Goal: Information Seeking & Learning: Learn about a topic

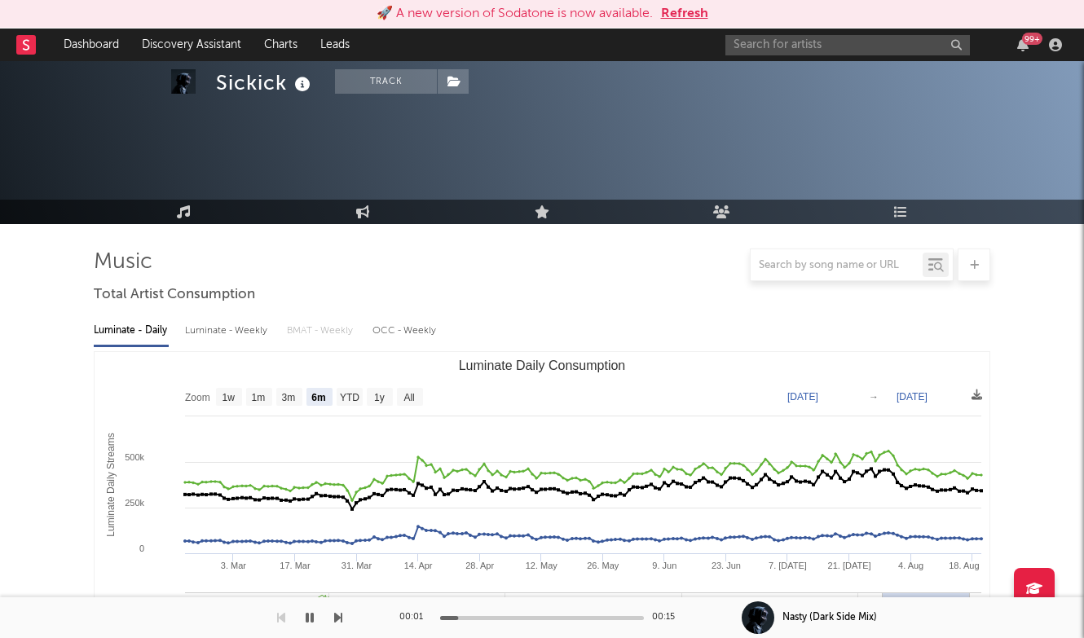
select select "6m"
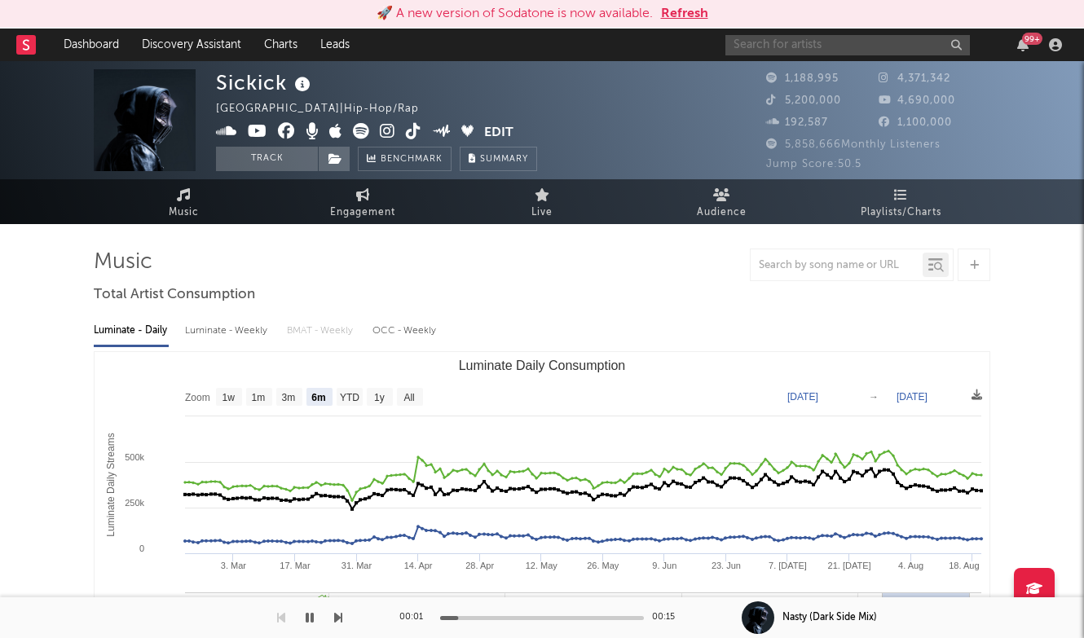
click at [781, 52] on input "text" at bounding box center [848, 45] width 245 height 20
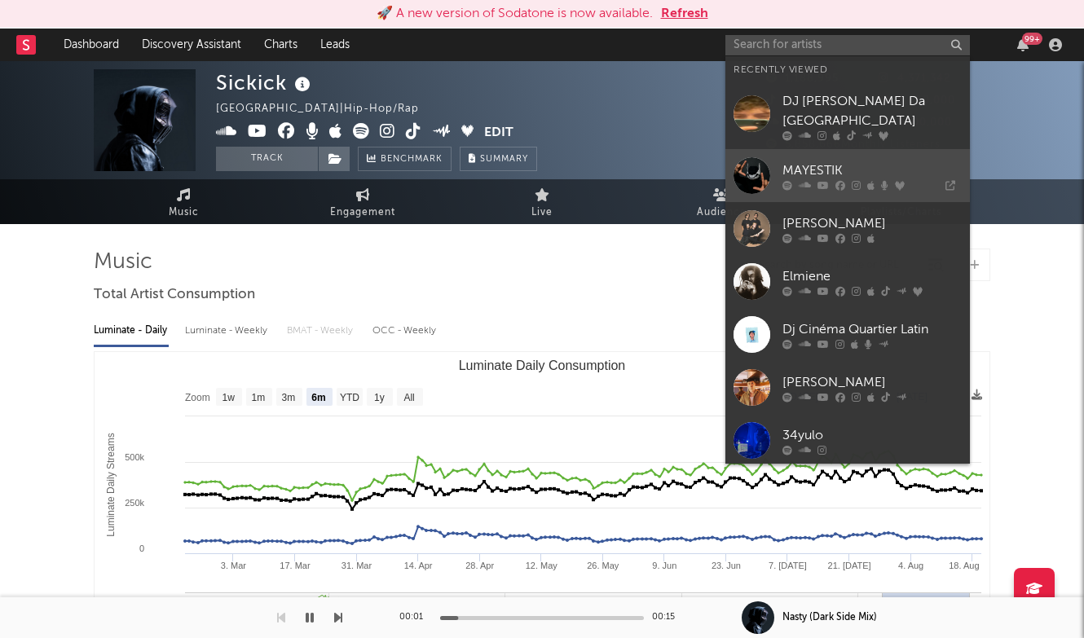
click at [791, 179] on div "MAYESTIK" at bounding box center [872, 171] width 179 height 20
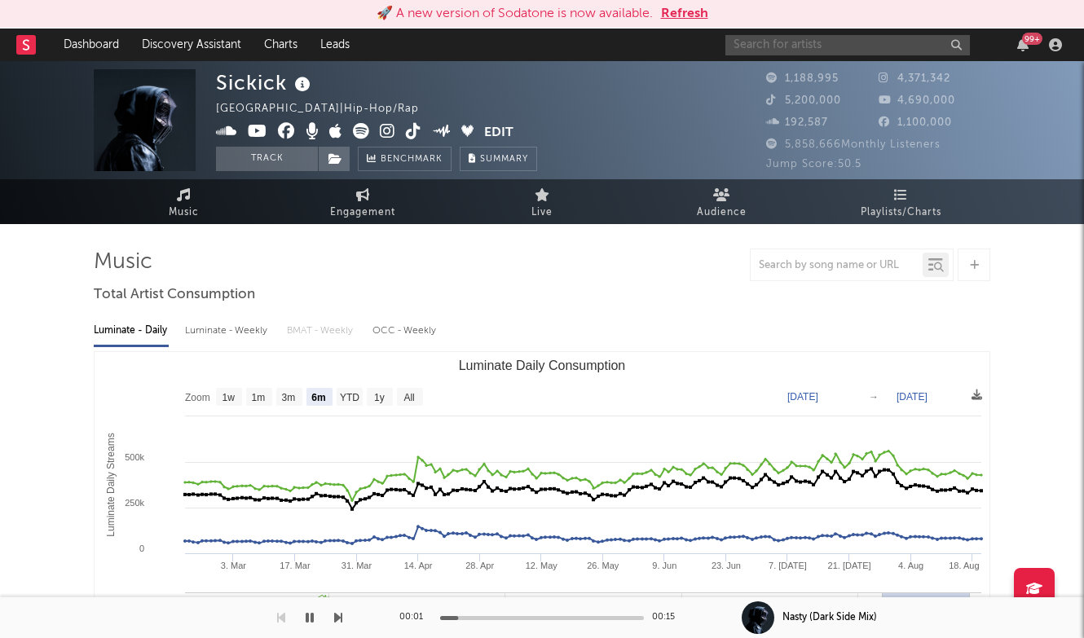
click at [809, 52] on input "text" at bounding box center [848, 45] width 245 height 20
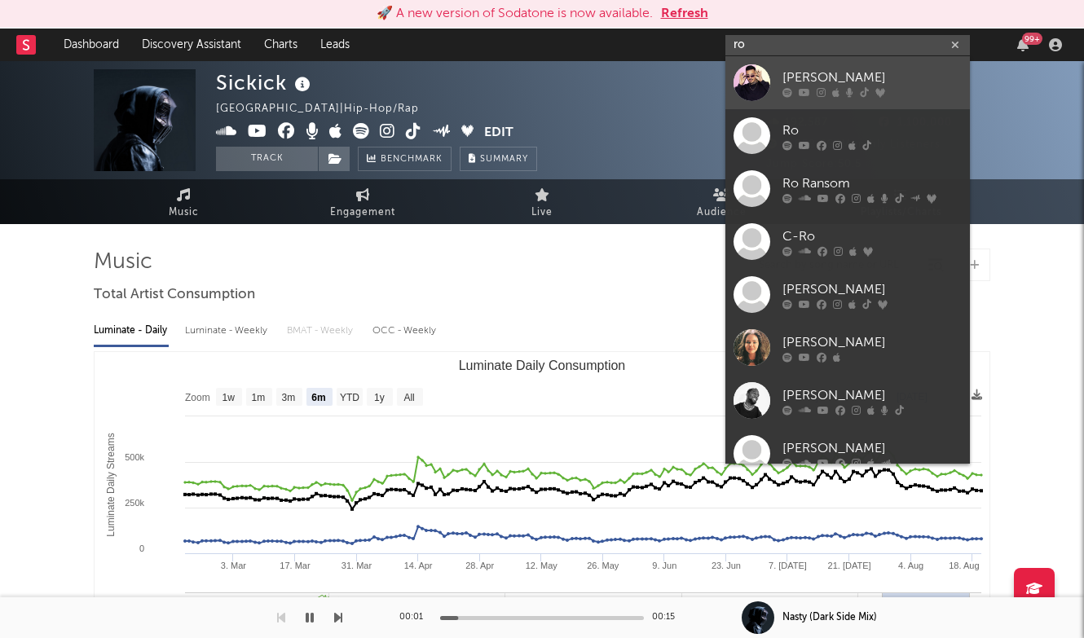
type input "r"
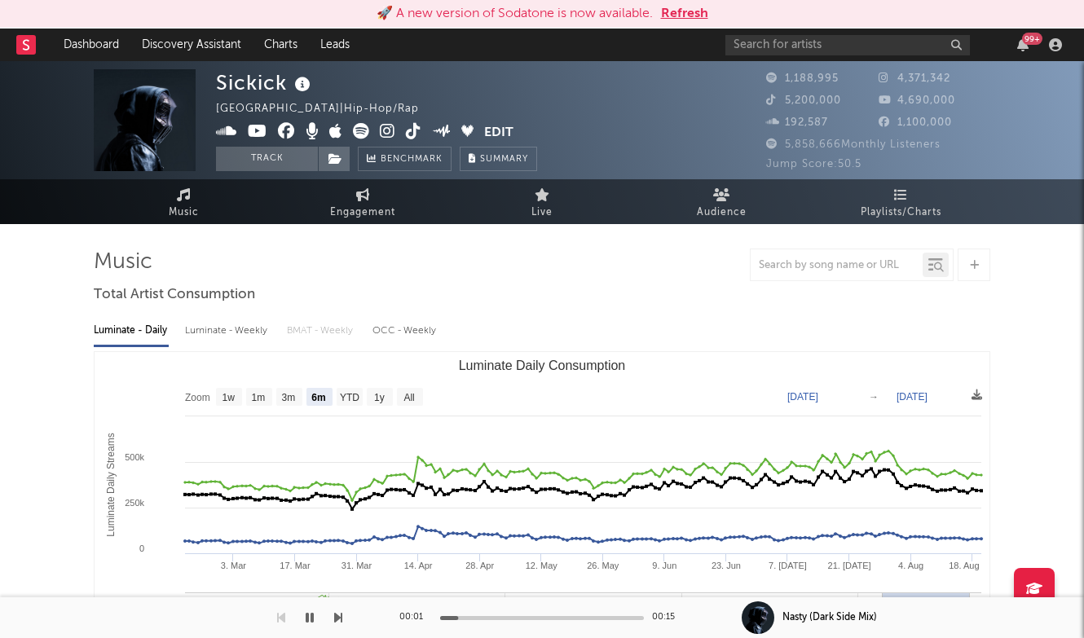
click at [382, 269] on div at bounding box center [542, 265] width 897 height 33
click at [33, 40] on rect at bounding box center [26, 45] width 20 height 20
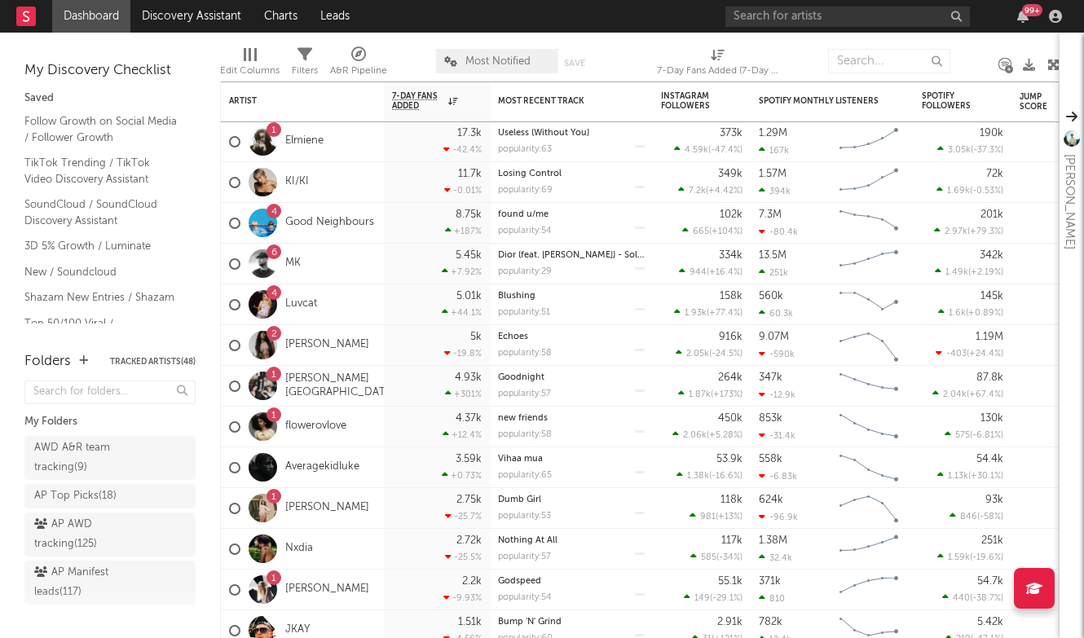
scroll to position [51, 0]
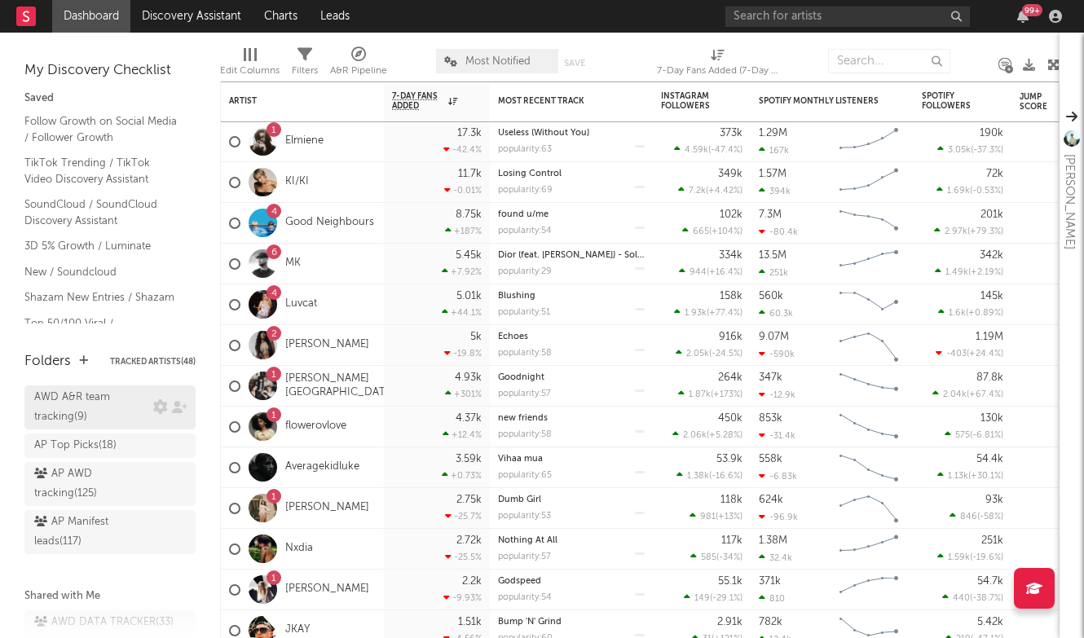
click at [117, 411] on div "AWD A&R team tracking ( 9 )" at bounding box center [91, 407] width 115 height 39
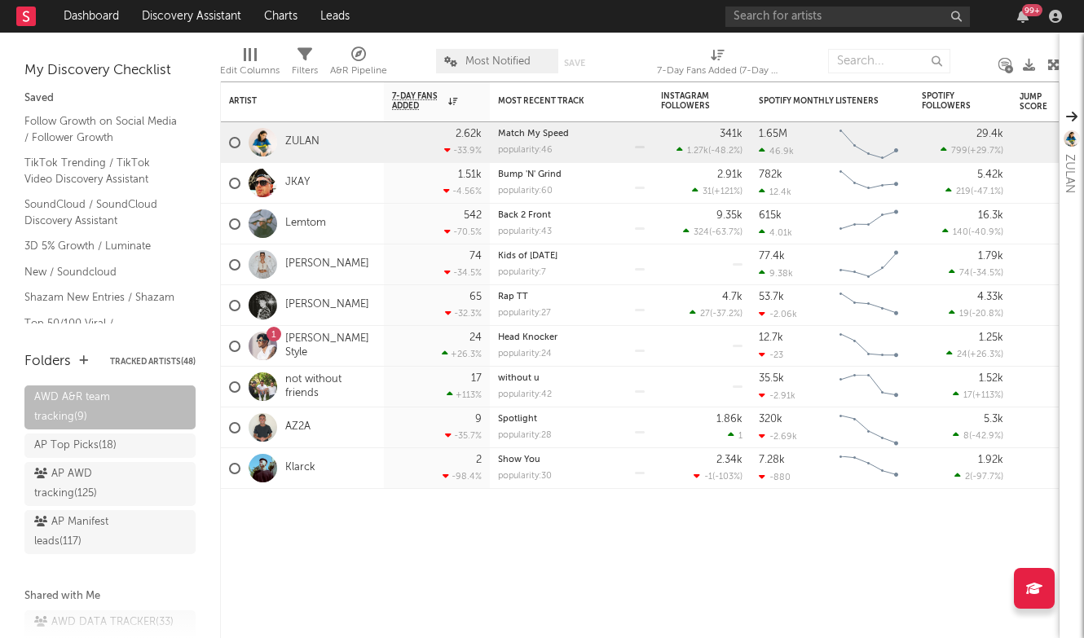
click at [5, 66] on div "My Discovery Checklist Saved Follow Growth on Social Media / Follower Growth Ti…" at bounding box center [110, 184] width 220 height 303
click at [5, 67] on div "My Discovery Checklist Saved Follow Growth on Social Media / Follower Growth Ti…" at bounding box center [110, 184] width 220 height 303
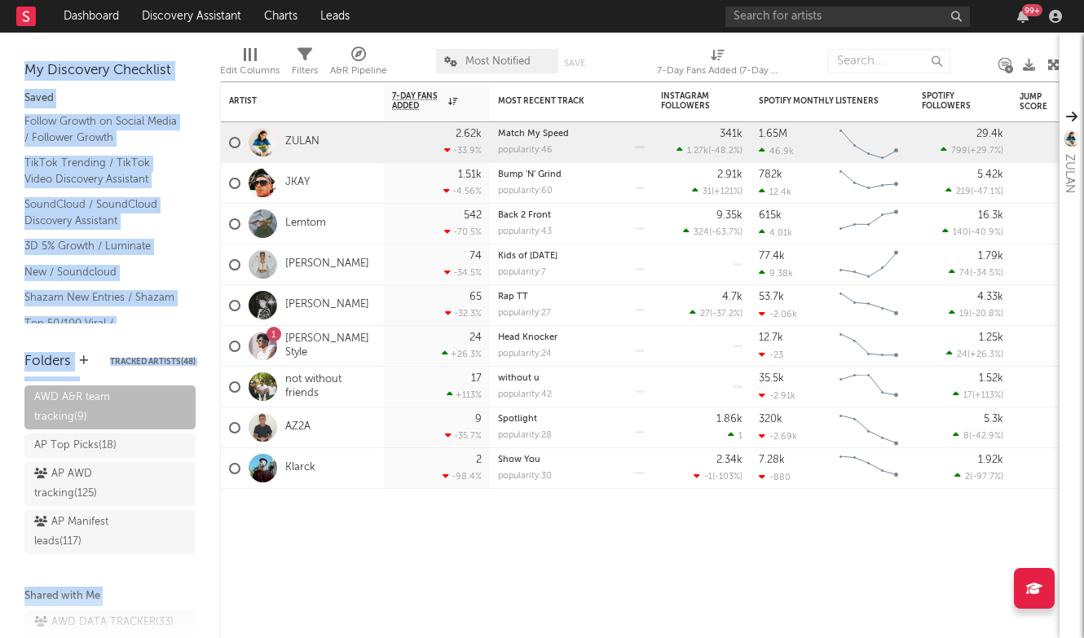
drag, startPoint x: 5, startPoint y: 67, endPoint x: 469, endPoint y: 592, distance: 700.7
click at [469, 592] on div "Bookmarks and Folders My Discovery Checklist Saved Follow Growth on Social Medi…" at bounding box center [542, 336] width 1084 height 606
click at [469, 592] on div "Artist Notifications 7-Day Fans Added WoW % Change Most Recent Track Popularity…" at bounding box center [640, 360] width 840 height 557
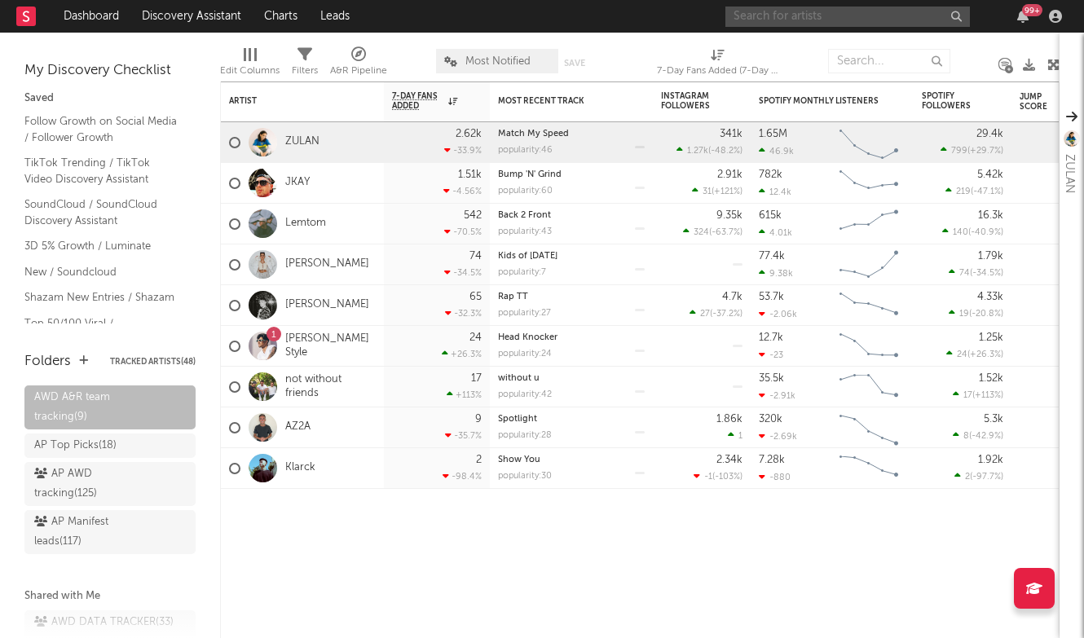
click at [931, 12] on input "text" at bounding box center [848, 17] width 245 height 20
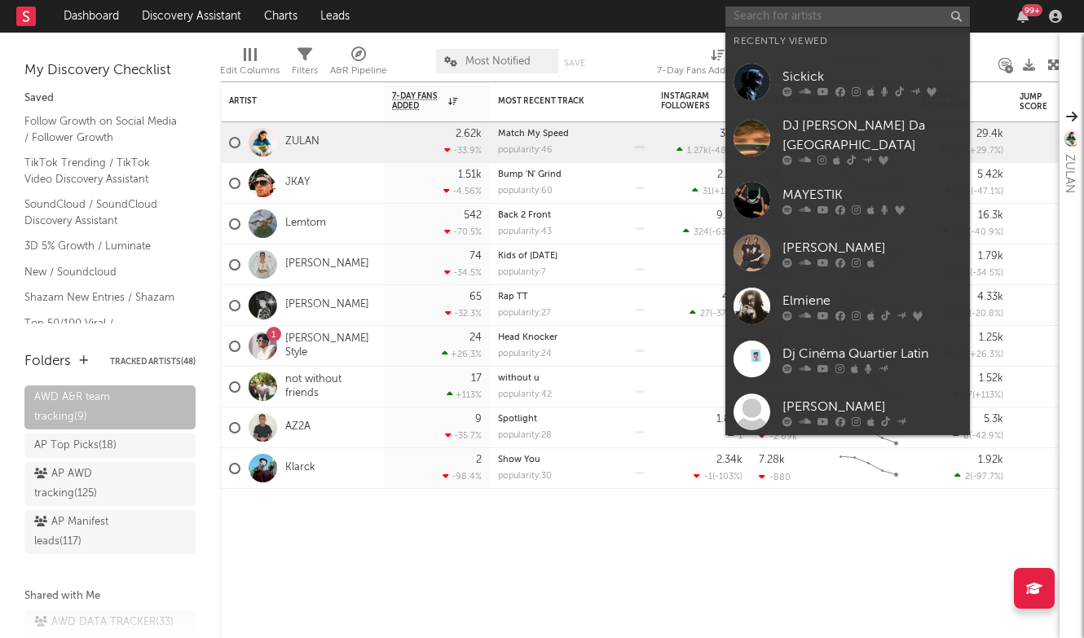
paste input "[URL][DOMAIN_NAME]"
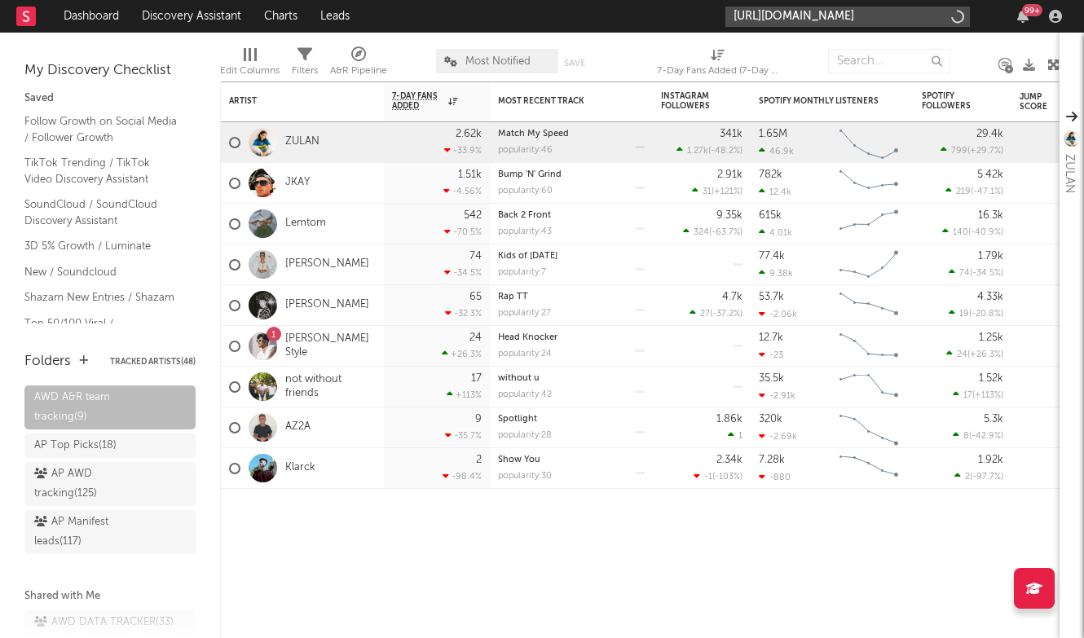
type input "[URL][DOMAIN_NAME]"
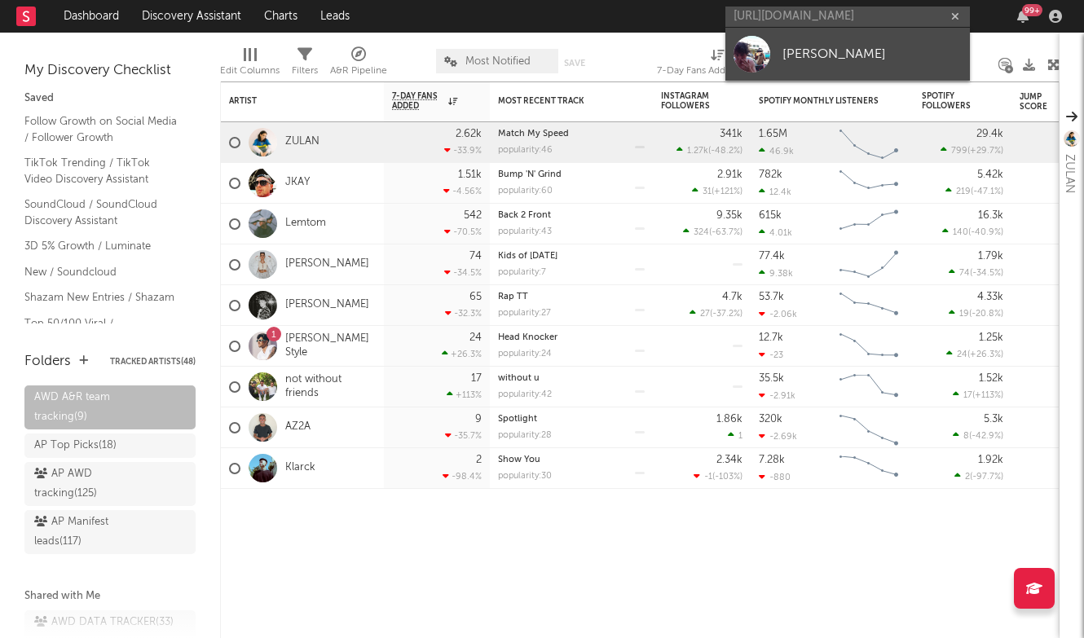
click at [830, 55] on div "[PERSON_NAME]" at bounding box center [872, 54] width 179 height 20
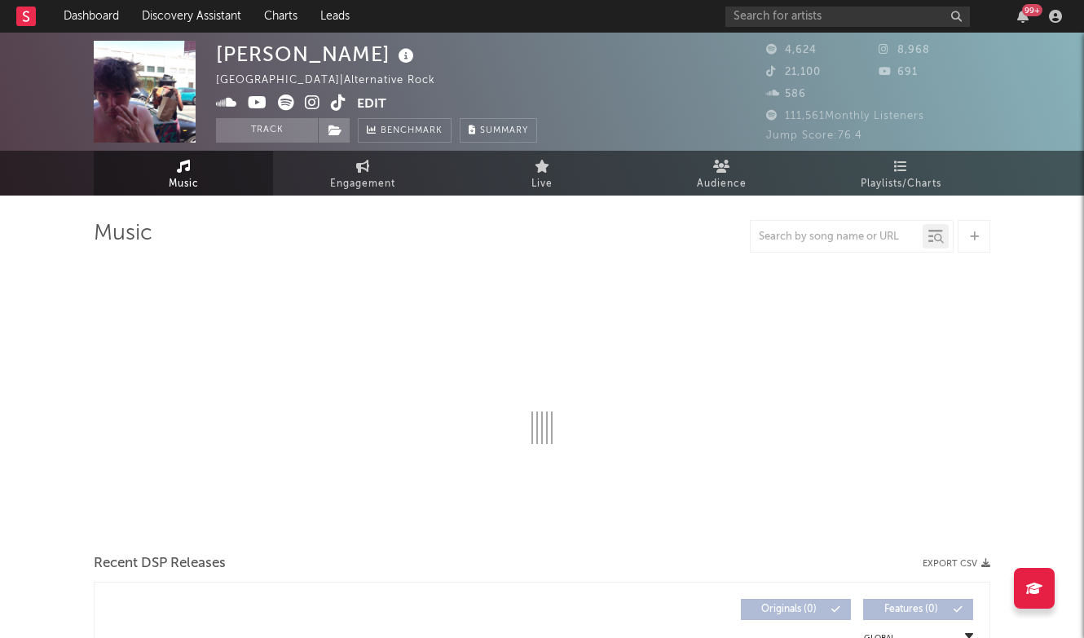
select select "6m"
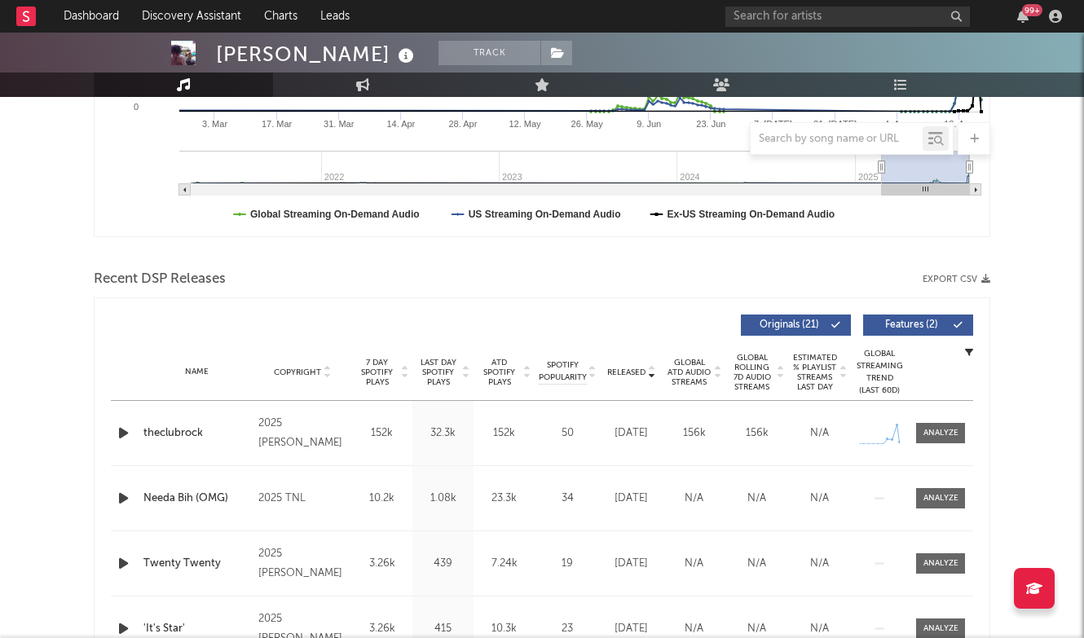
scroll to position [528, 0]
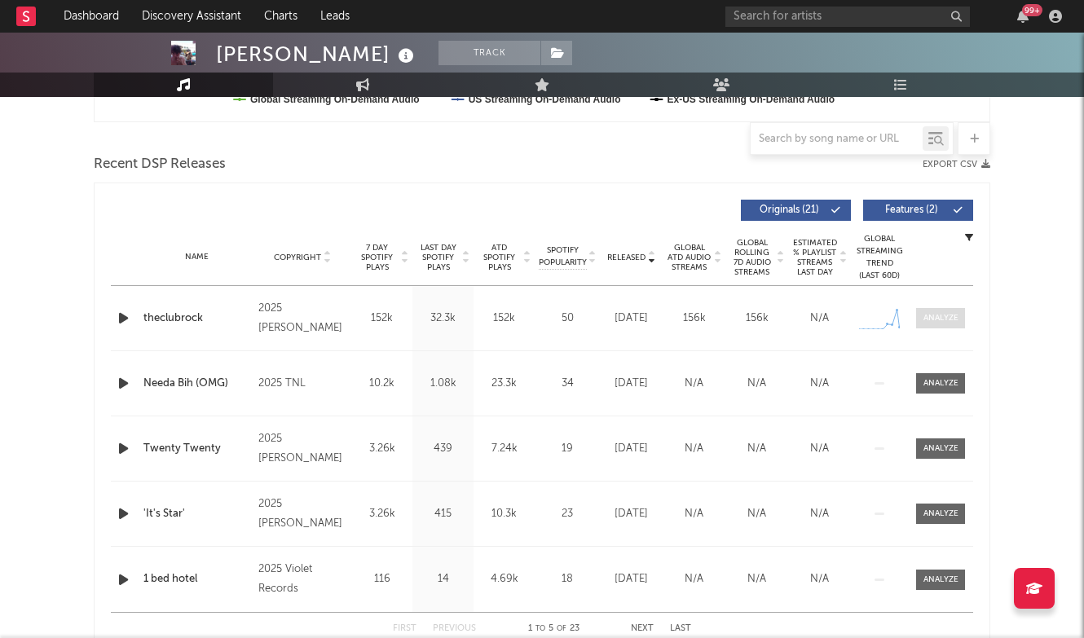
click at [947, 320] on div at bounding box center [941, 318] width 35 height 12
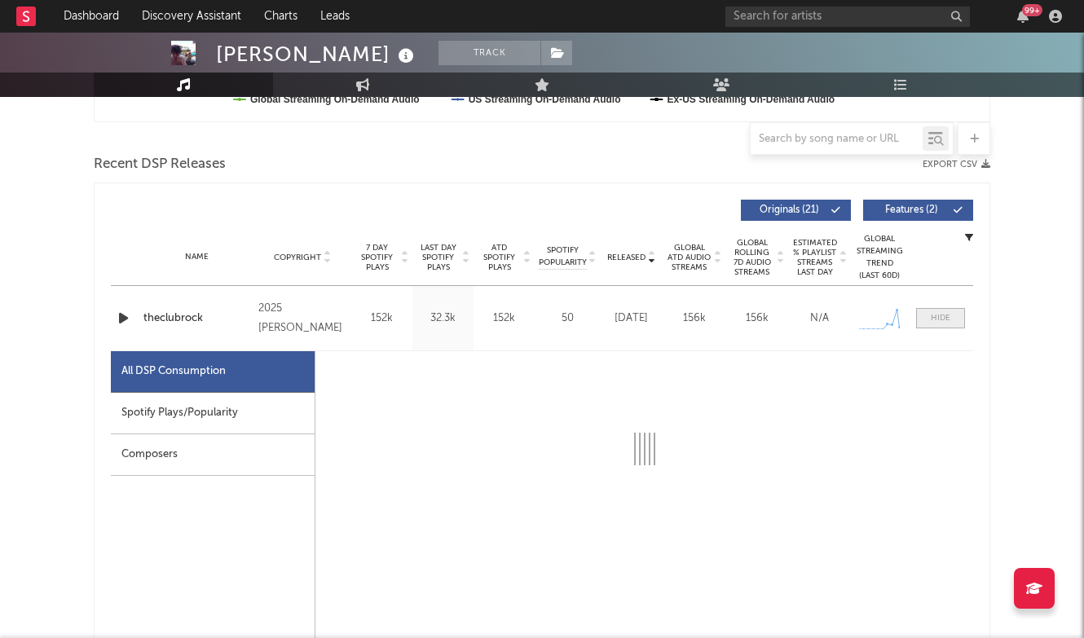
scroll to position [663, 0]
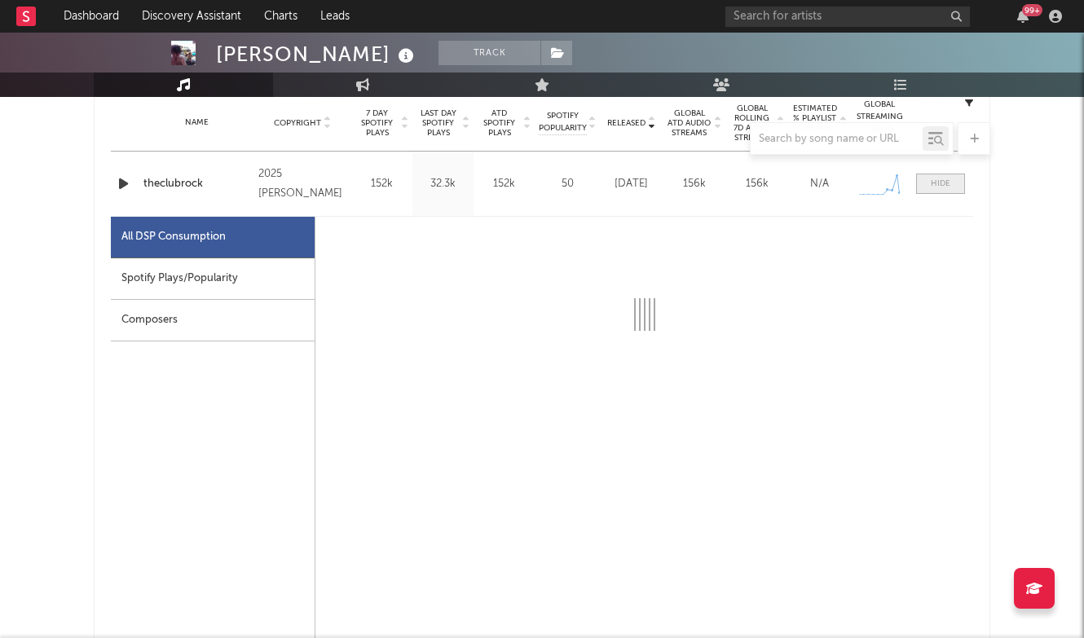
select select "1w"
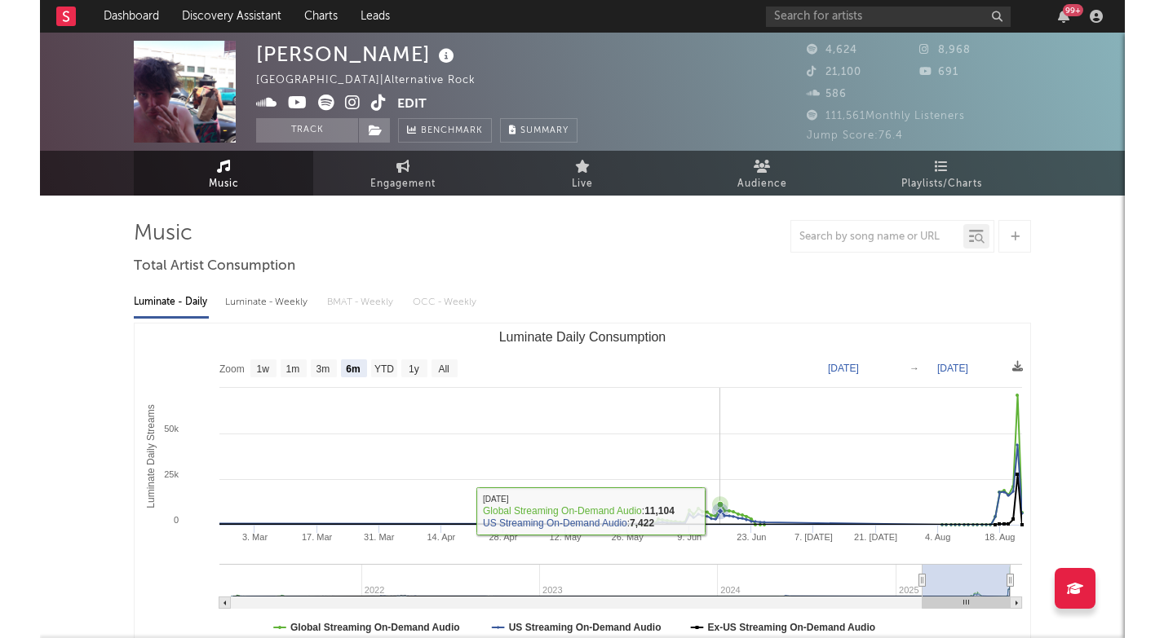
scroll to position [0, 0]
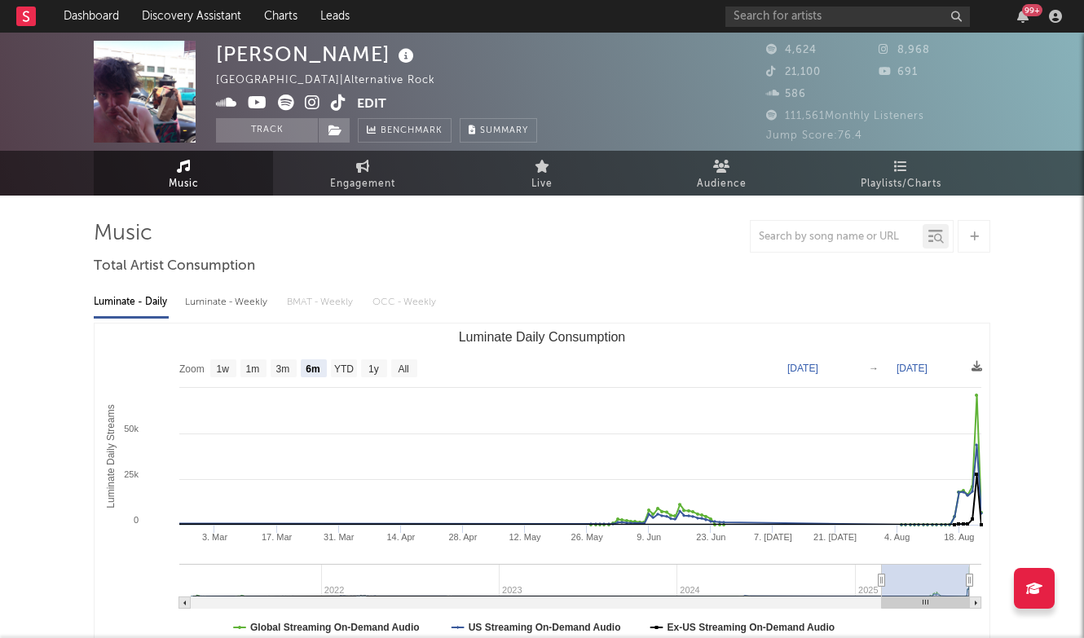
click at [310, 106] on icon at bounding box center [312, 103] width 15 height 16
click at [803, 22] on input "text" at bounding box center [848, 17] width 245 height 20
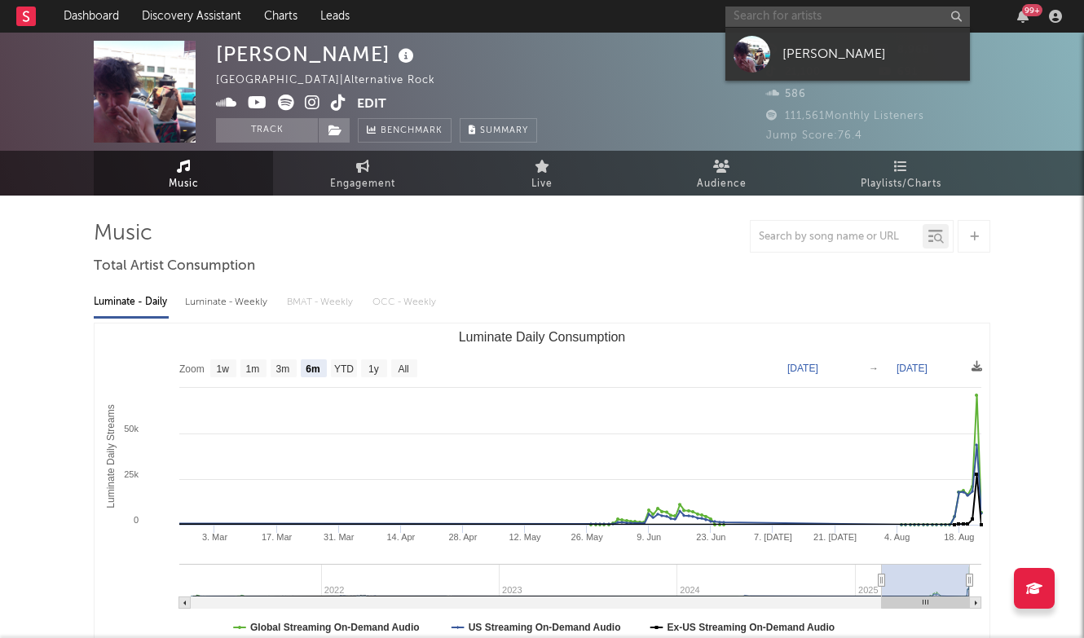
paste input "[URL][DOMAIN_NAME]"
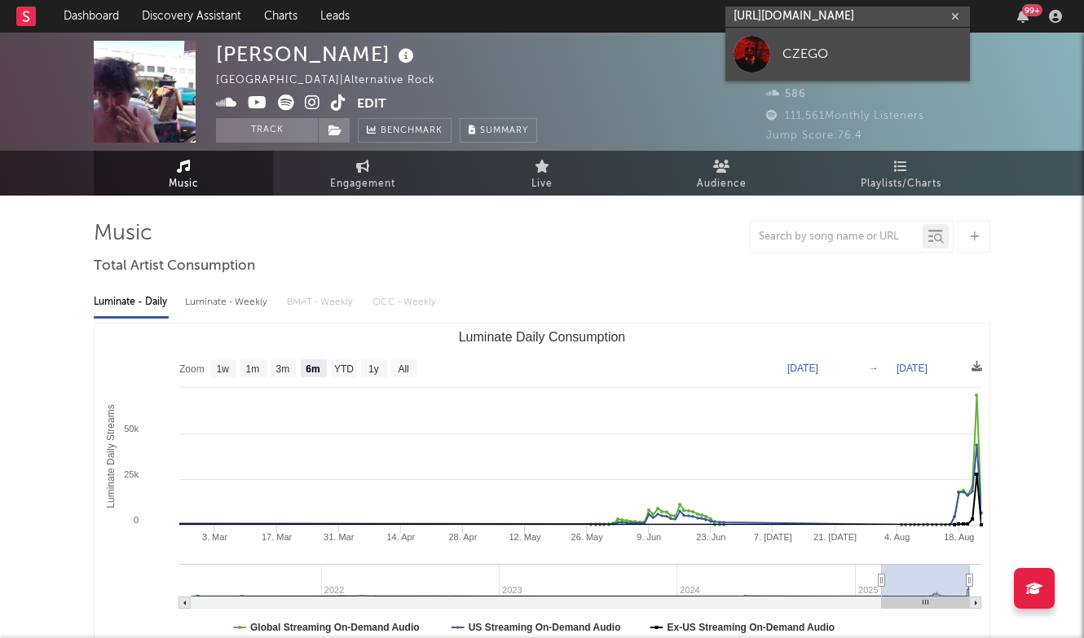
type input "[URL][DOMAIN_NAME]"
click at [793, 58] on div "CZEGO" at bounding box center [872, 54] width 179 height 20
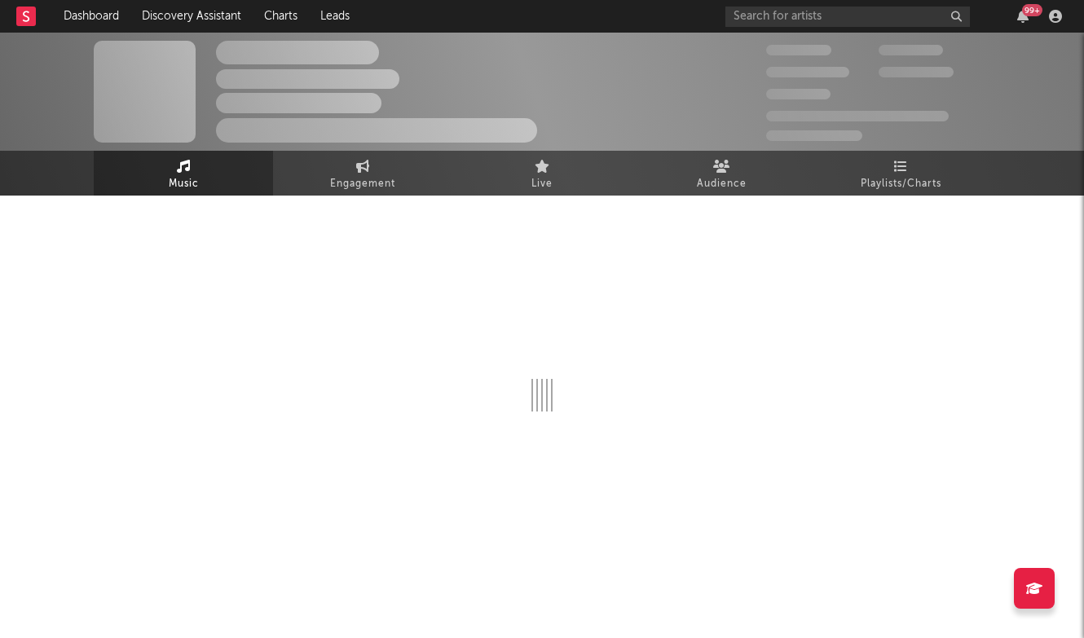
select select "1w"
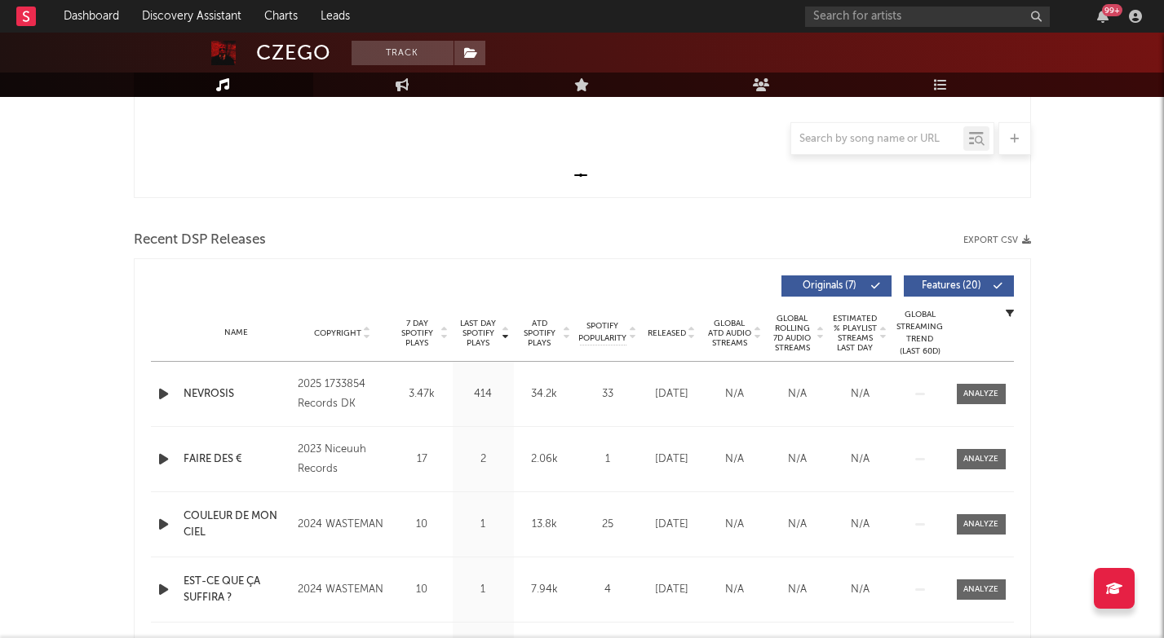
scroll to position [455, 0]
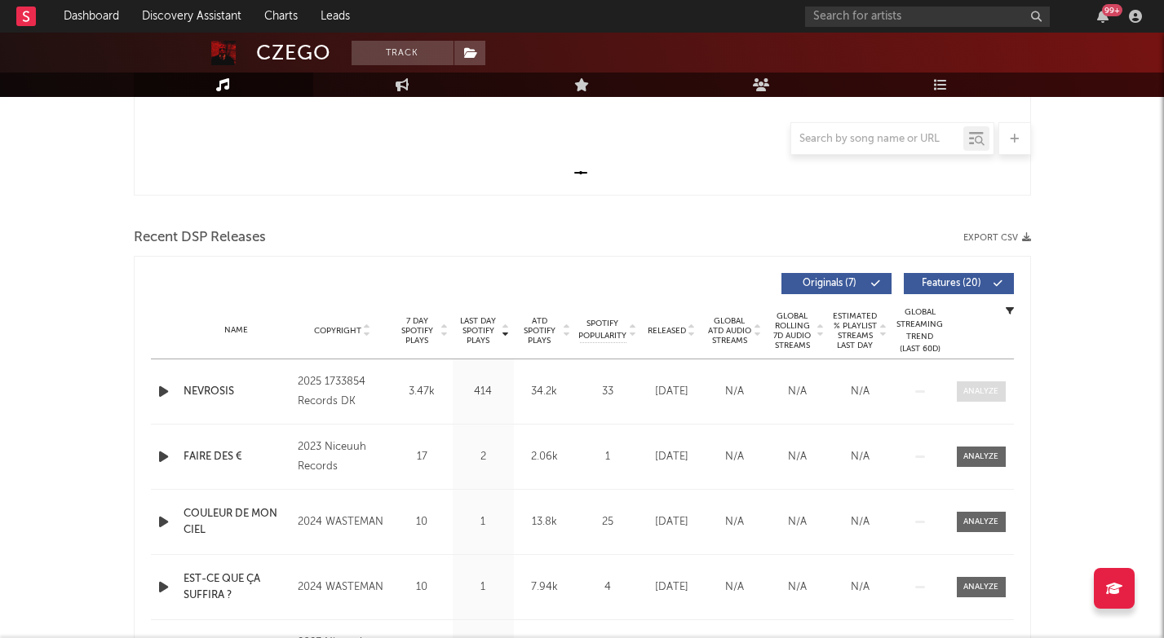
click at [997, 389] on div at bounding box center [980, 392] width 35 height 12
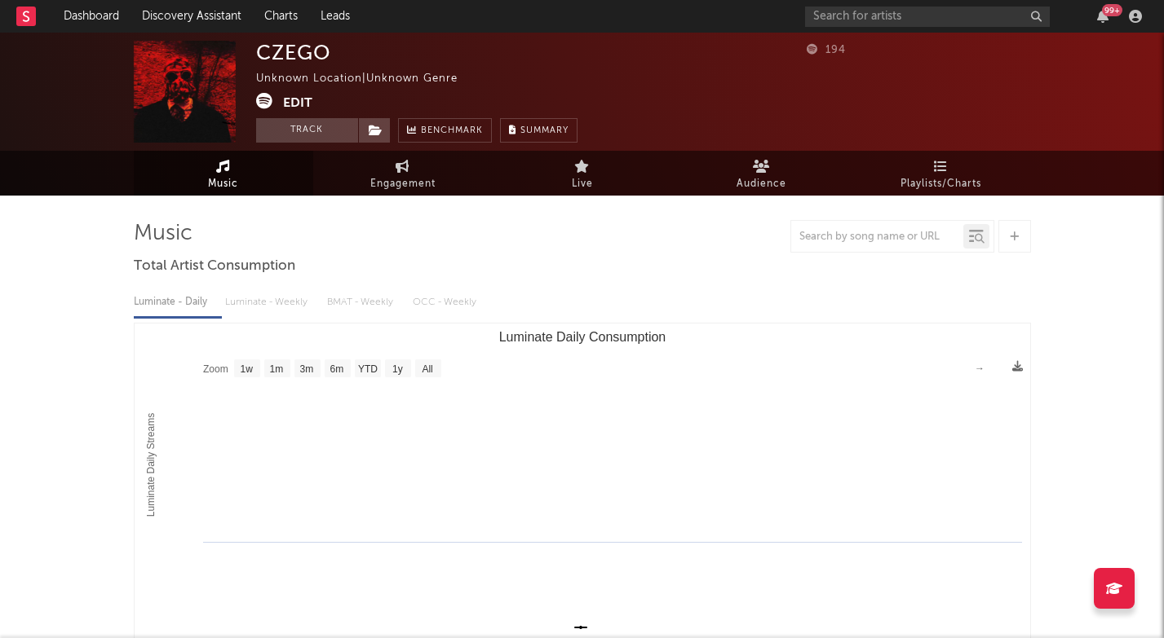
scroll to position [0, 0]
click at [205, 169] on link "Music" at bounding box center [223, 173] width 179 height 45
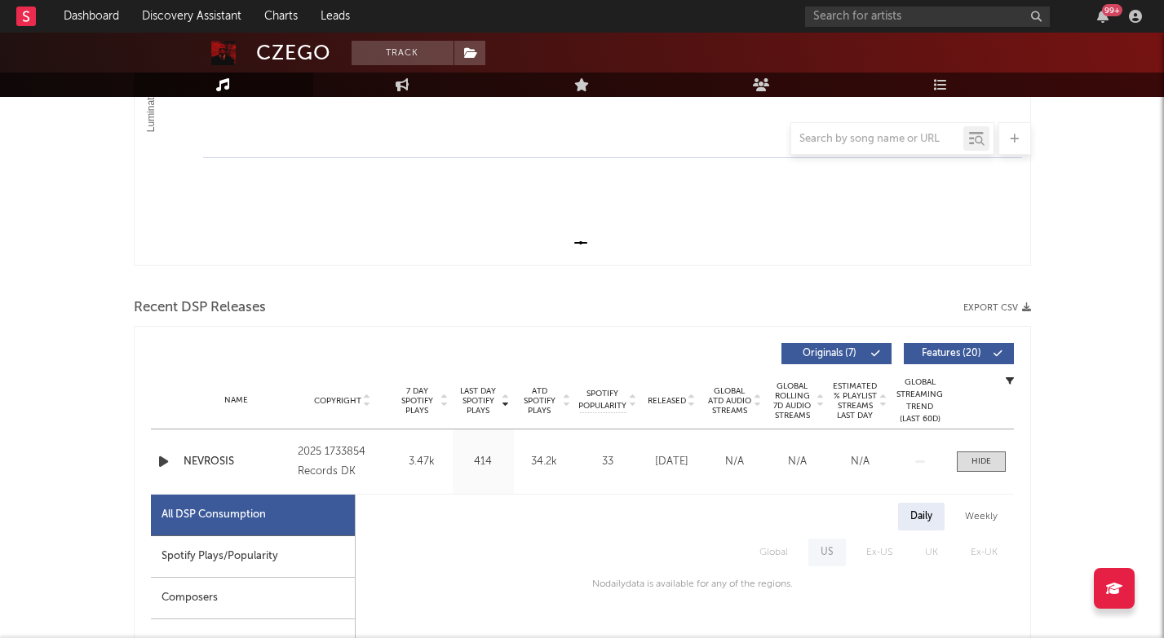
scroll to position [406, 0]
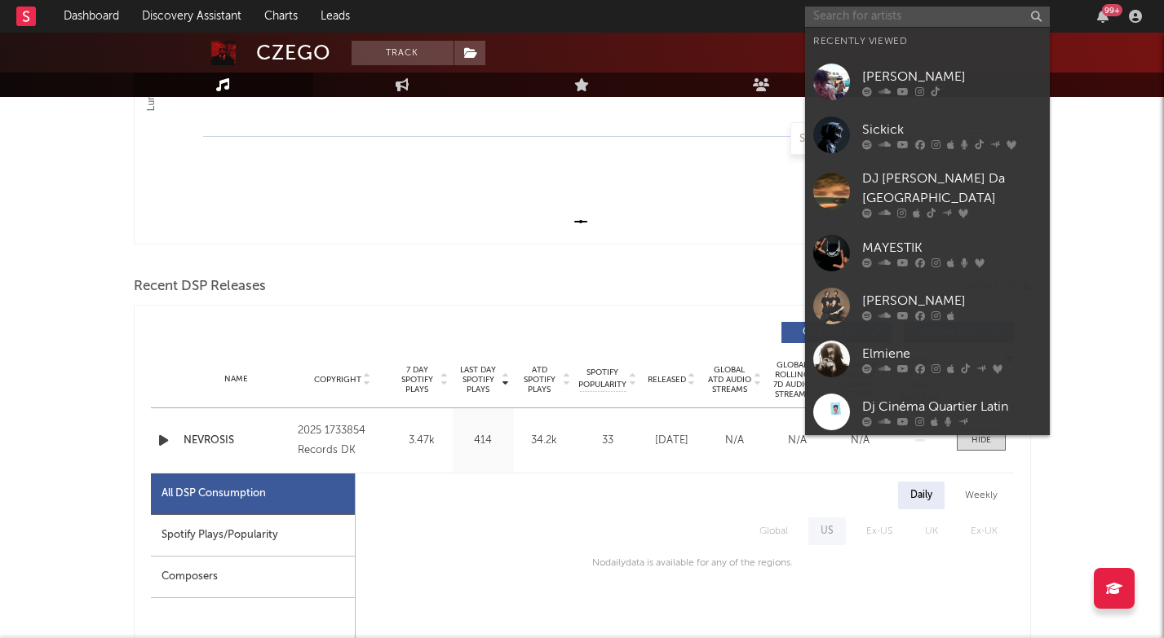
click at [872, 11] on input "text" at bounding box center [927, 17] width 245 height 20
paste input "[URL][DOMAIN_NAME]"
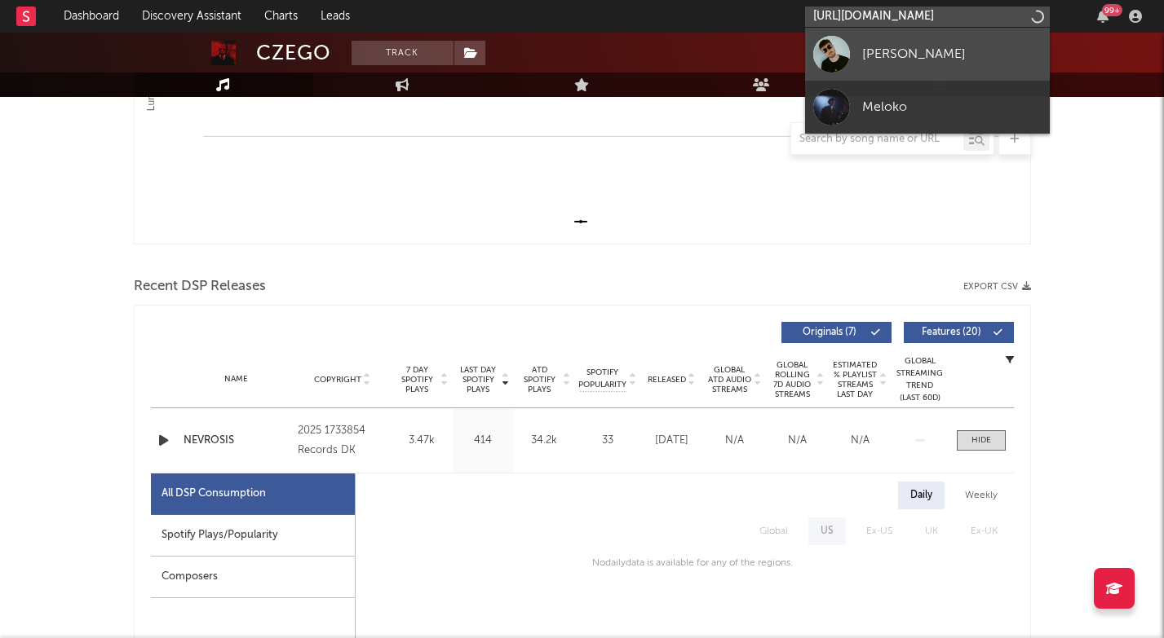
type input "[URL][DOMAIN_NAME]"
click at [900, 60] on div "[PERSON_NAME]" at bounding box center [951, 54] width 179 height 20
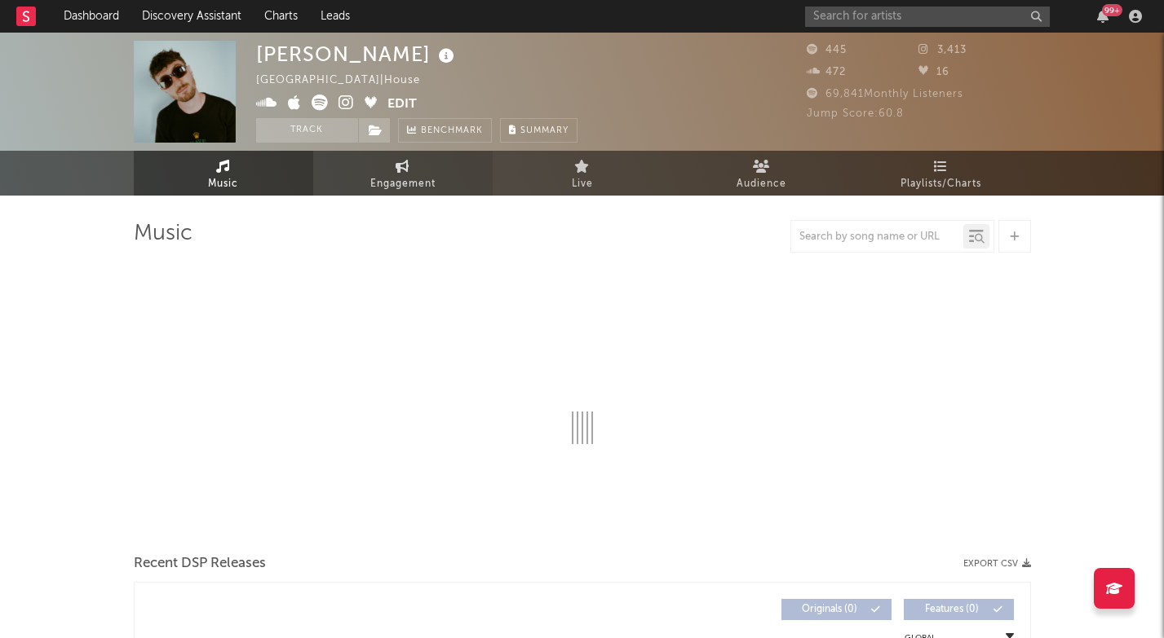
select select "1w"
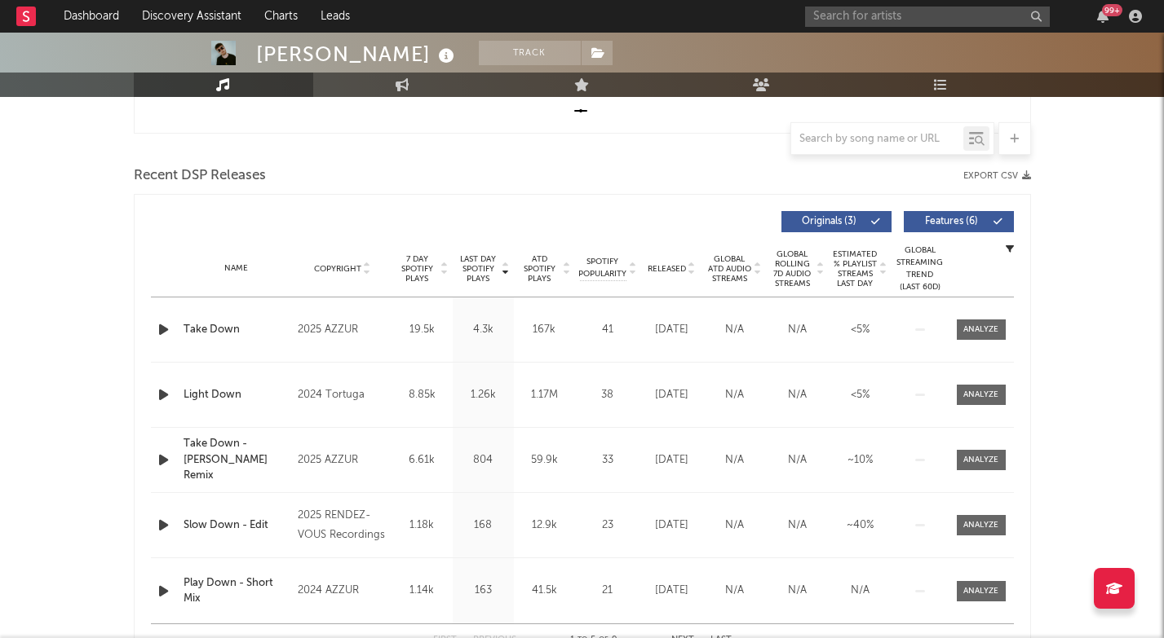
scroll to position [526, 0]
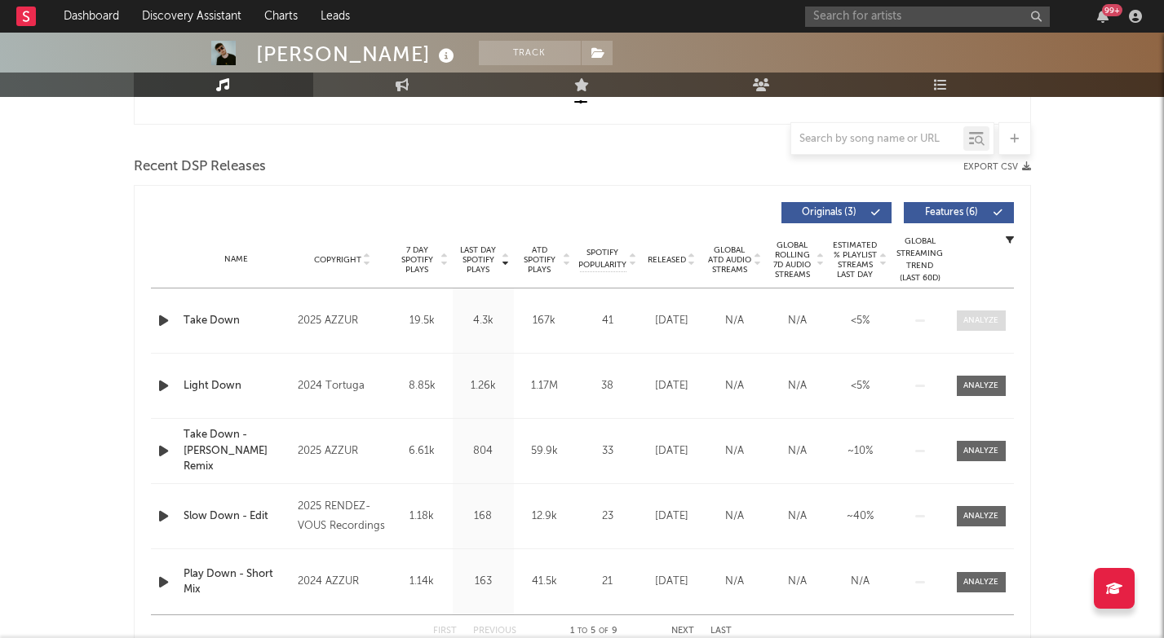
click at [965, 321] on div at bounding box center [980, 321] width 35 height 12
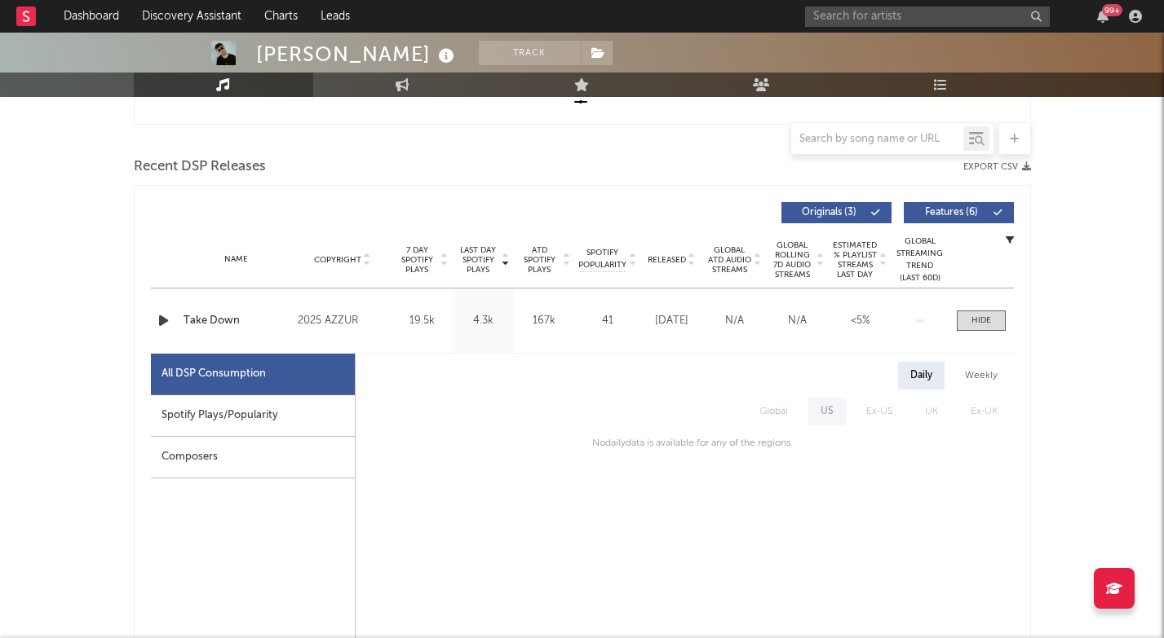
click at [340, 319] on div "2025 AZZUR" at bounding box center [342, 321] width 89 height 20
copy div "AZZUR"
